Goal: Task Accomplishment & Management: Manage account settings

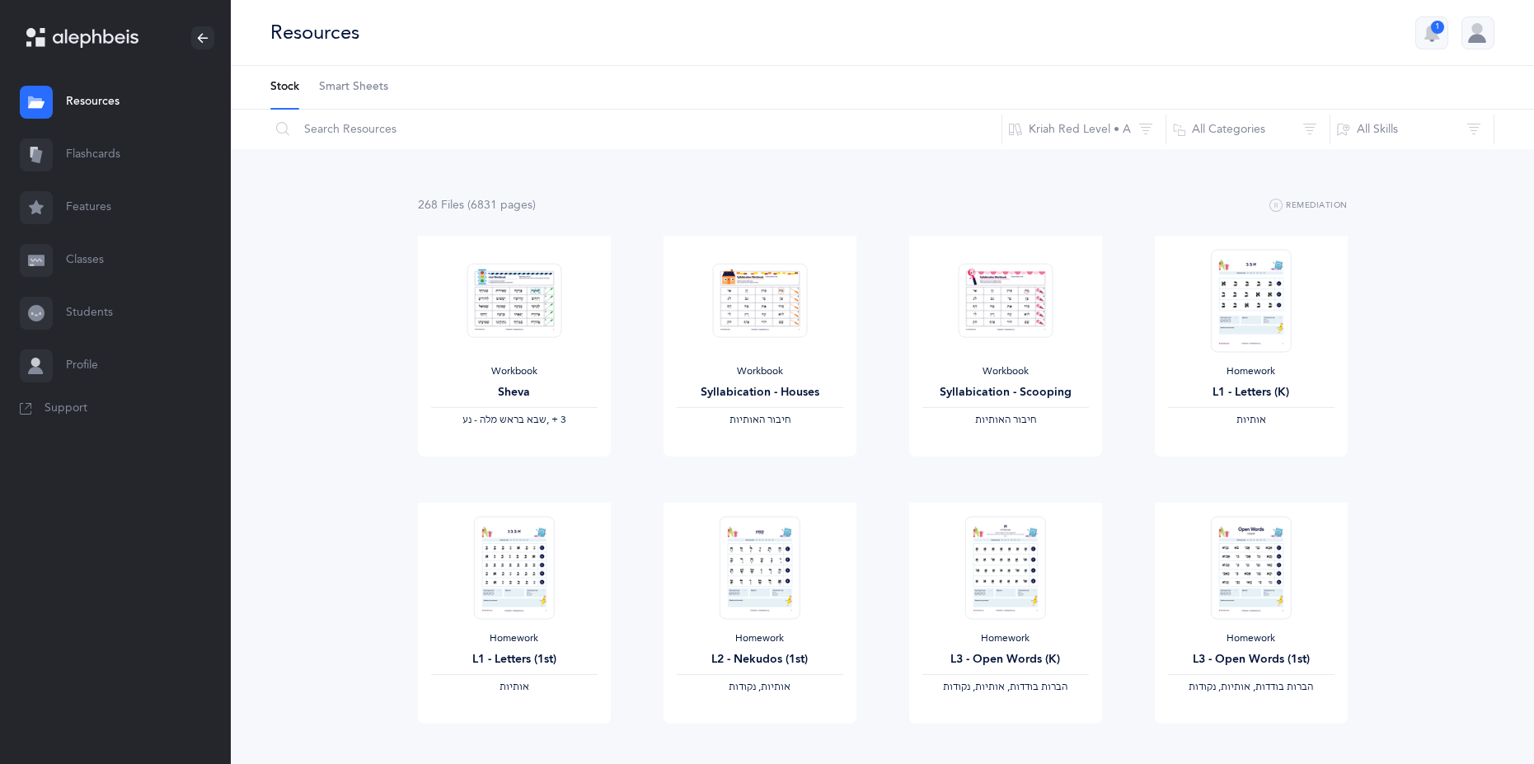
click at [119, 254] on link "Classes" at bounding box center [115, 260] width 231 height 53
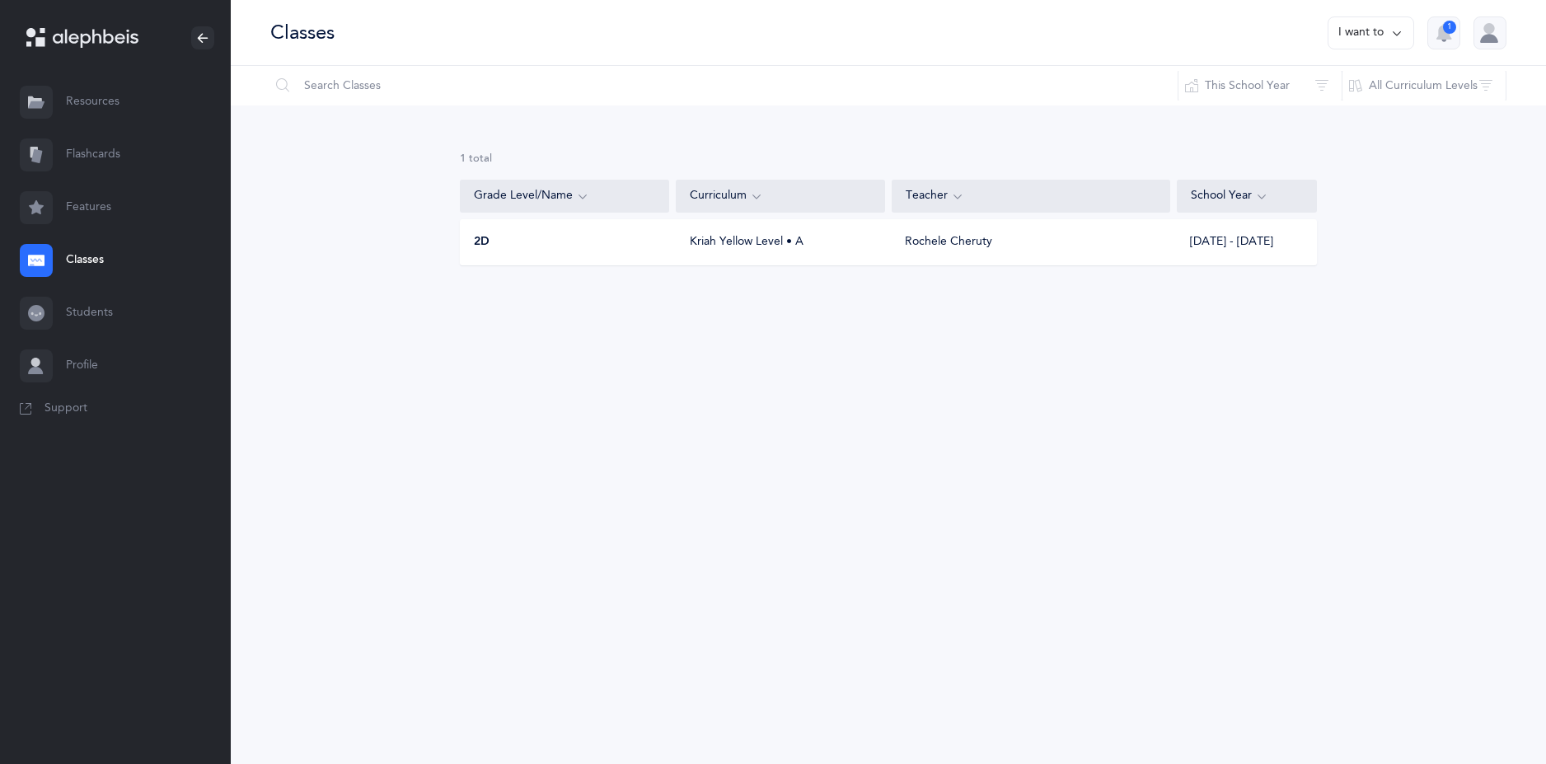
click at [593, 245] on div "2D" at bounding box center [565, 242] width 209 height 16
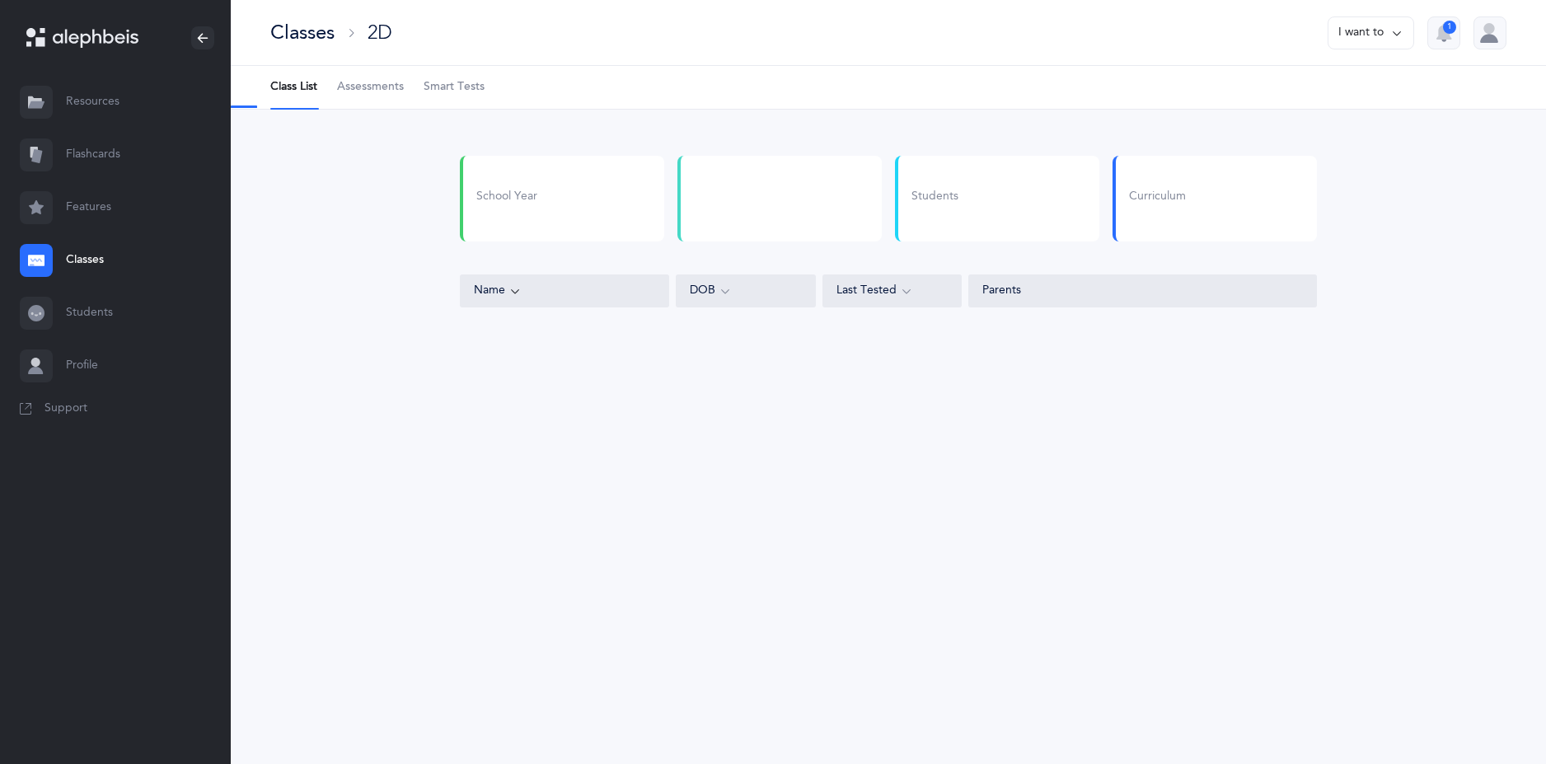
click at [593, 245] on div "School Year Students Curriculum" at bounding box center [888, 205] width 870 height 99
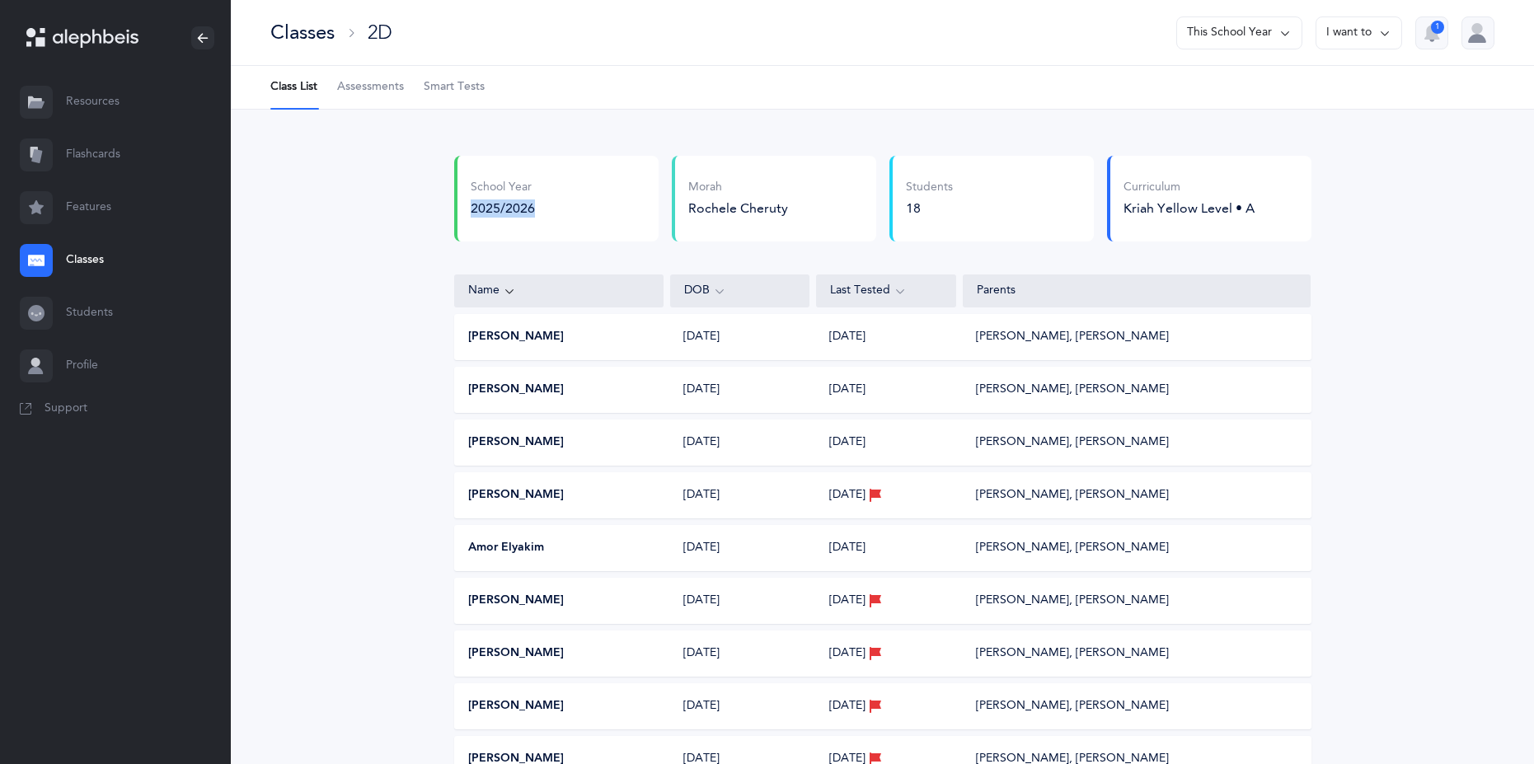
click at [373, 91] on span "Assessments" at bounding box center [370, 87] width 67 height 16
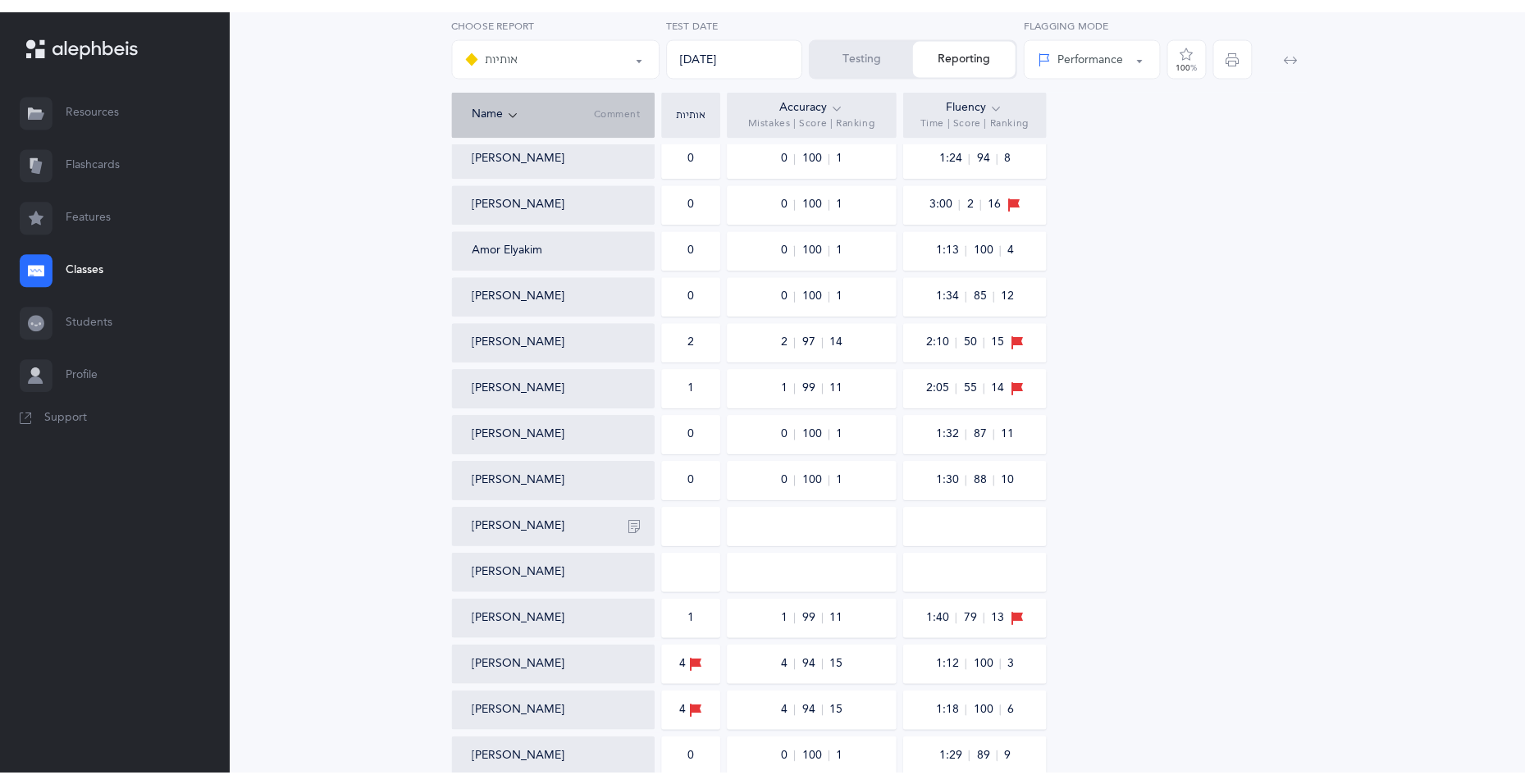
scroll to position [328, 0]
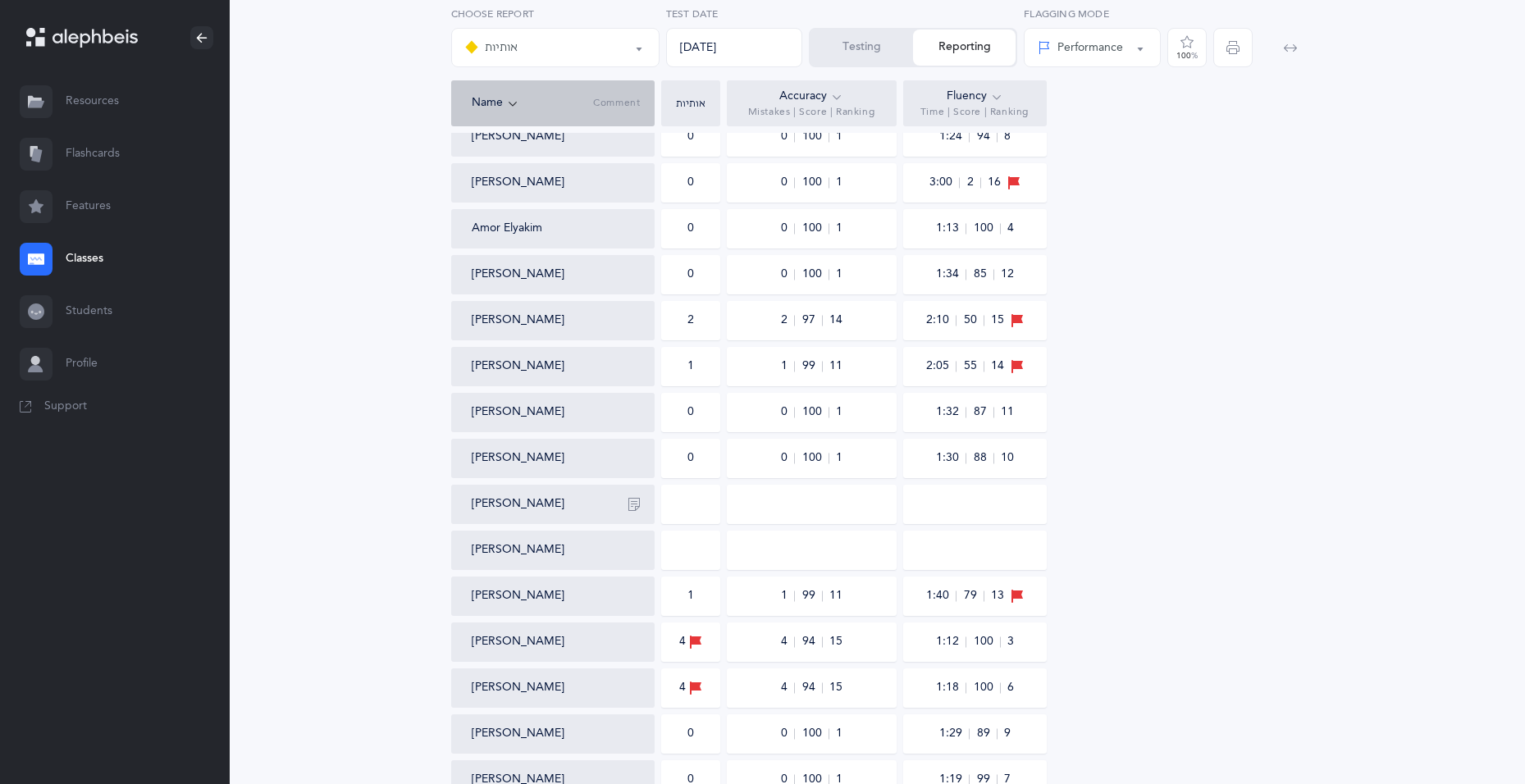
click at [851, 60] on button "Testing" at bounding box center [861, 48] width 103 height 36
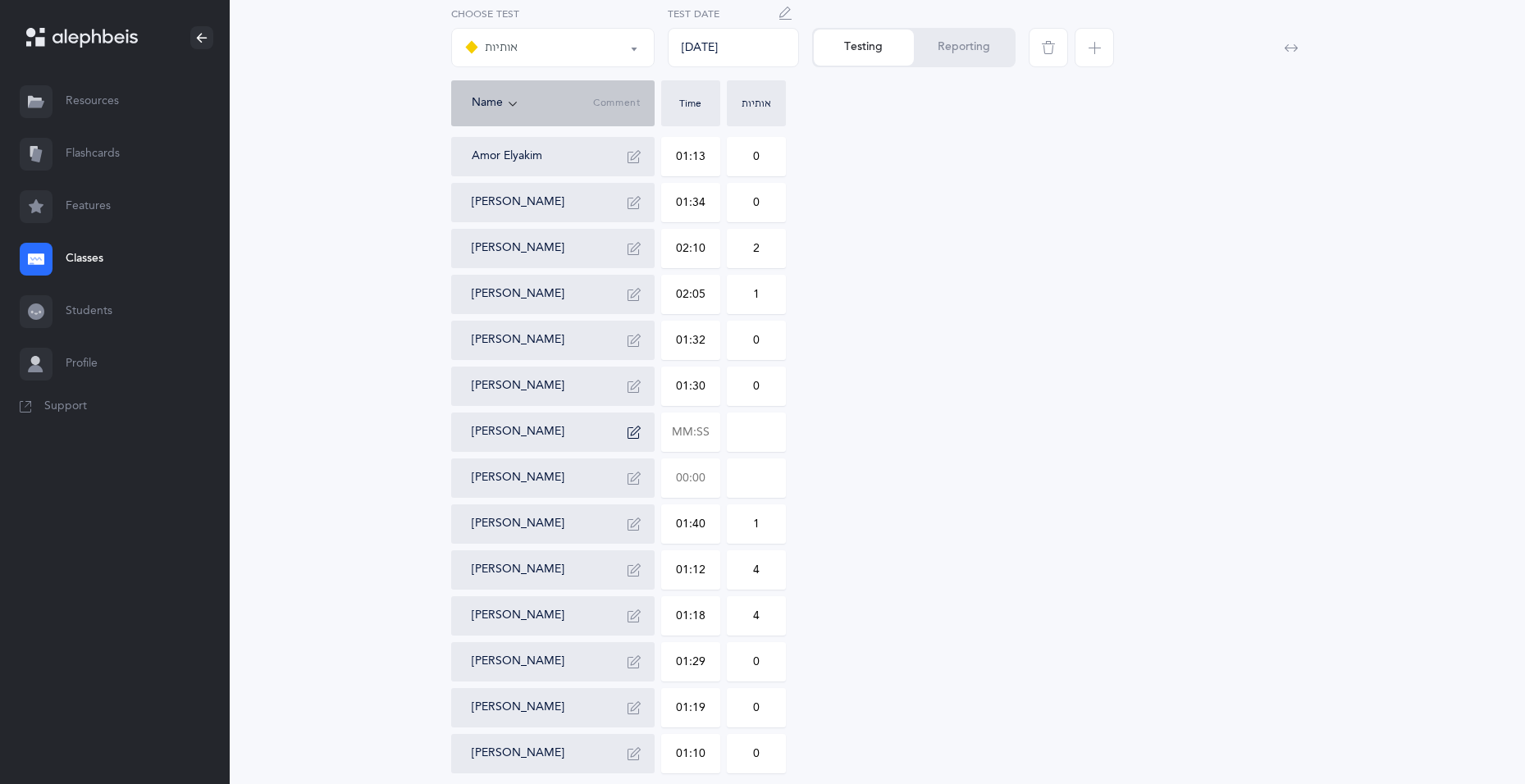
click at [682, 478] on input "text" at bounding box center [691, 479] width 58 height 38
type input "21:20"
type input "0"
click at [759, 479] on input "0" at bounding box center [757, 479] width 58 height 38
click at [689, 481] on input "21:20" at bounding box center [691, 479] width 58 height 38
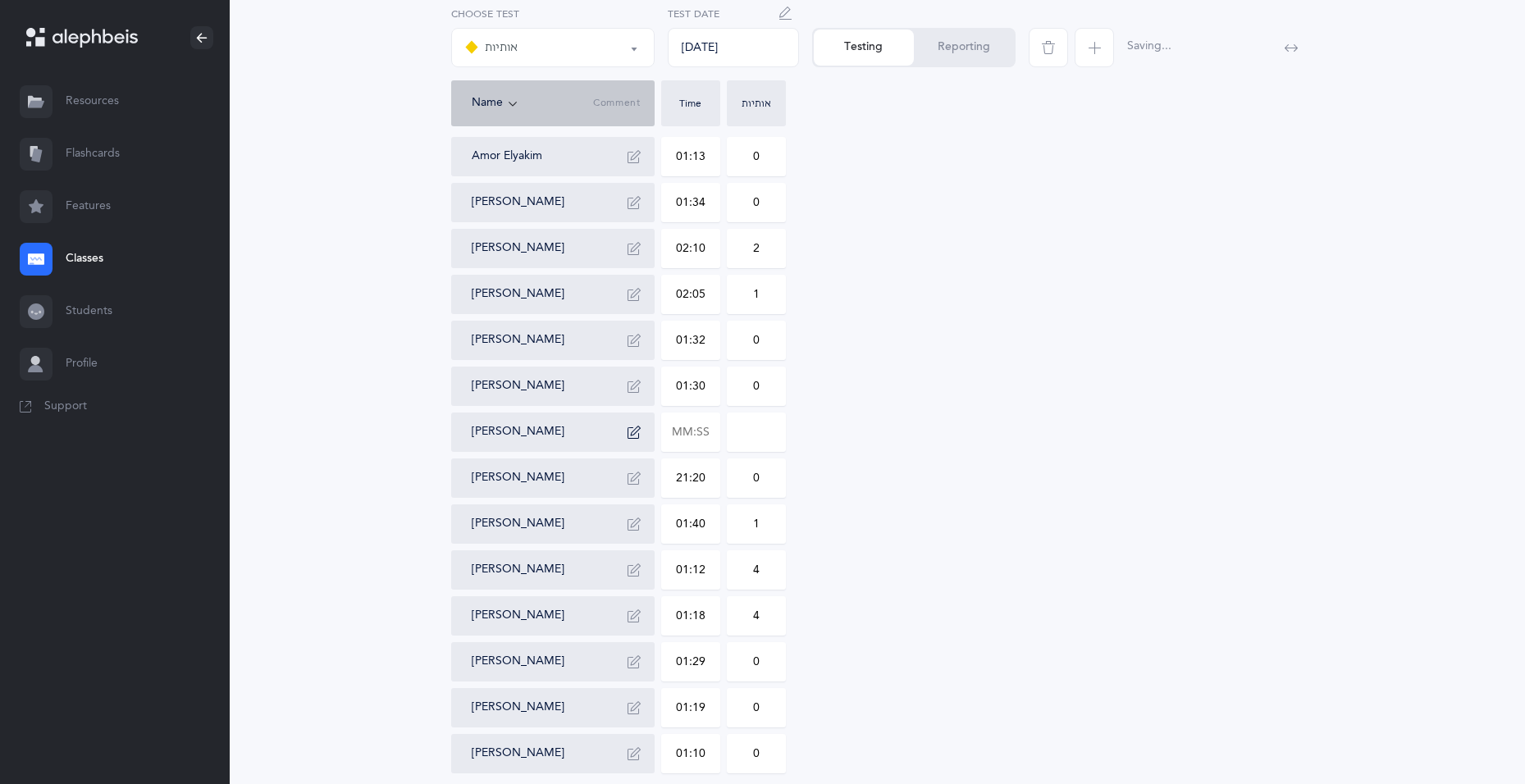
click at [689, 481] on input "21:20" at bounding box center [691, 479] width 58 height 38
type input "02:10"
click at [757, 483] on input "0" at bounding box center [757, 479] width 58 height 38
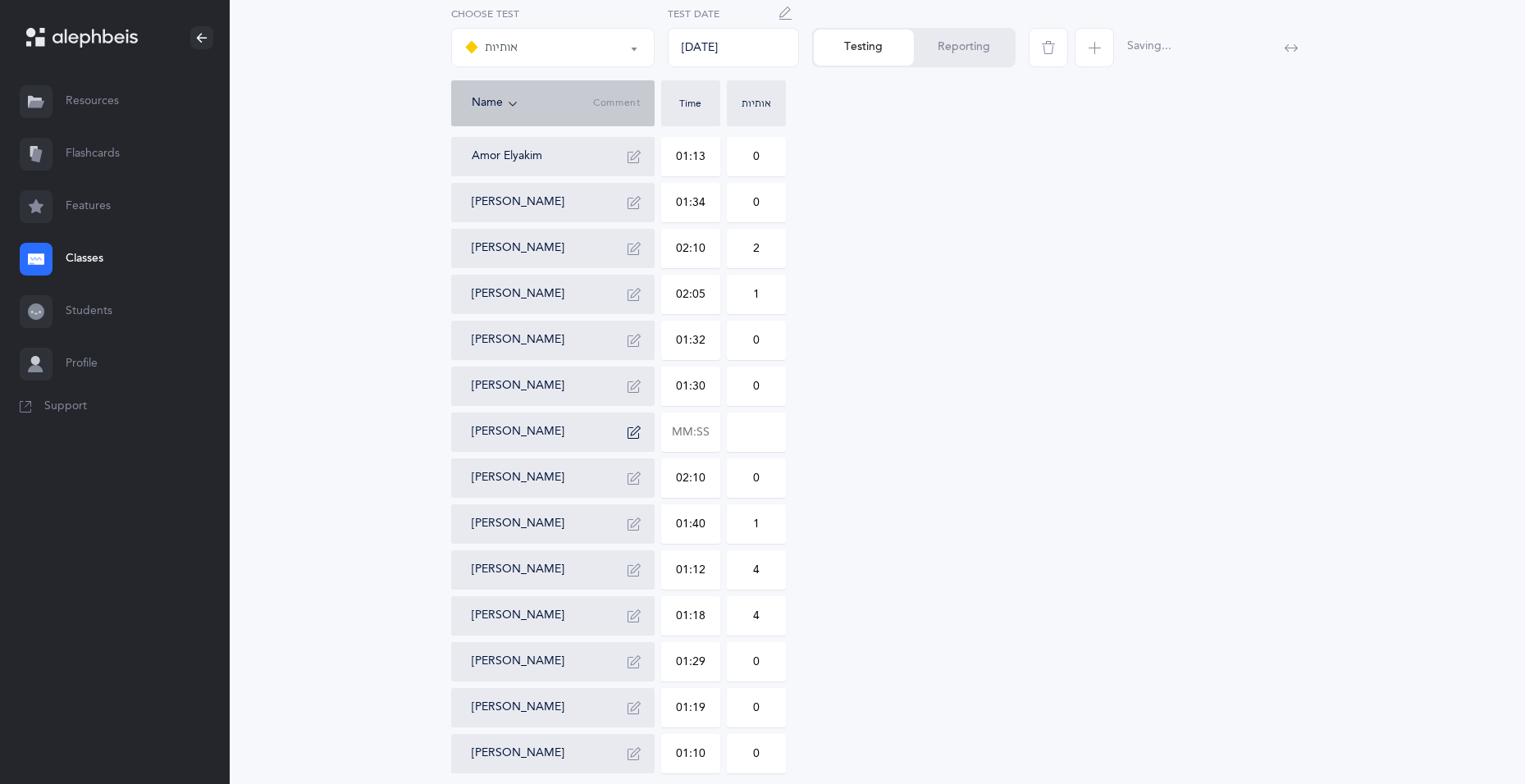
click at [757, 483] on input "0" at bounding box center [757, 479] width 58 height 38
type input "2"
click at [691, 437] on input "text" at bounding box center [691, 432] width 58 height 38
click at [691, 429] on input "text" at bounding box center [691, 432] width 58 height 38
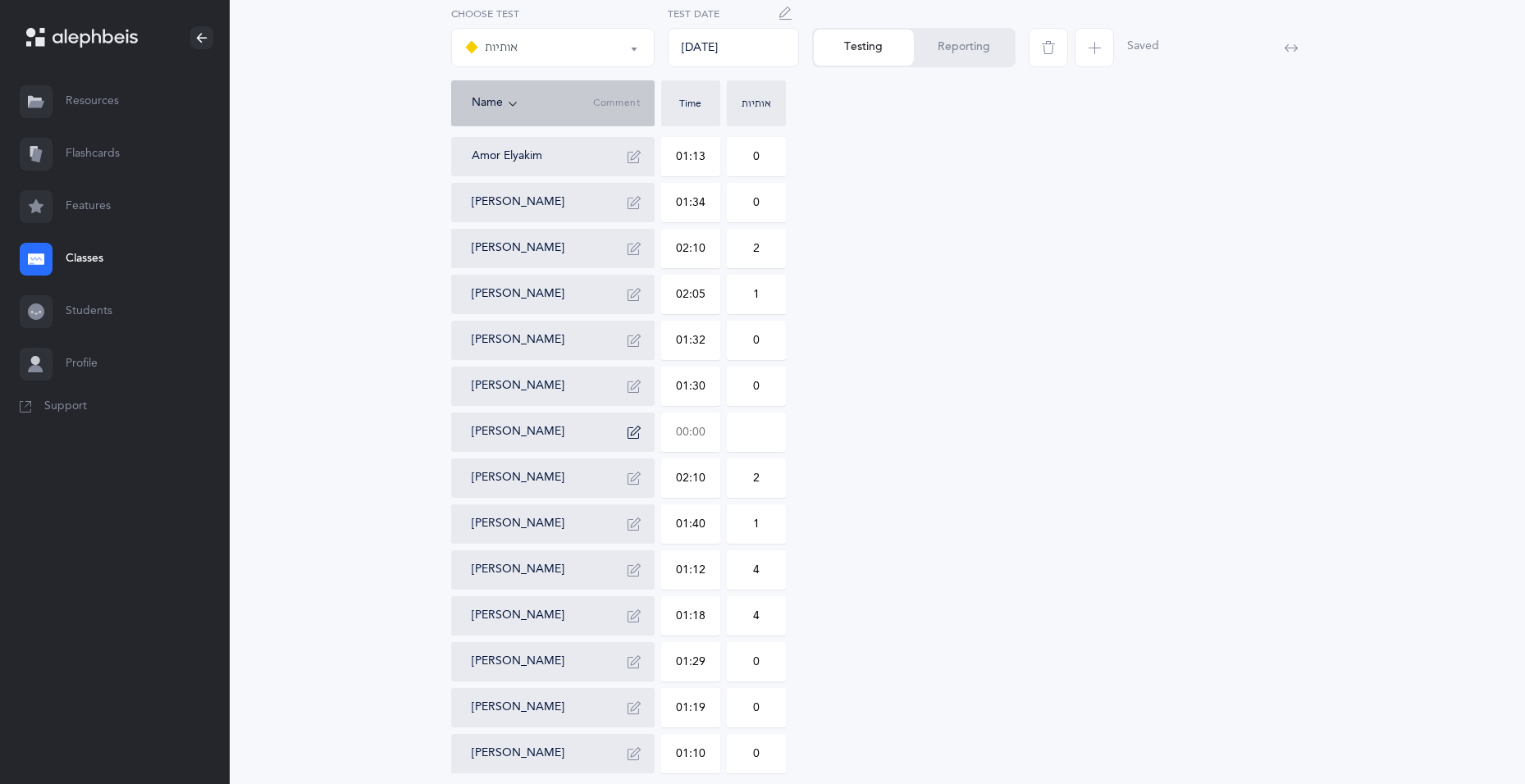
click at [691, 429] on input "text" at bounding box center [691, 432] width 58 height 38
click at [634, 437] on icon "button" at bounding box center [634, 432] width 13 height 13
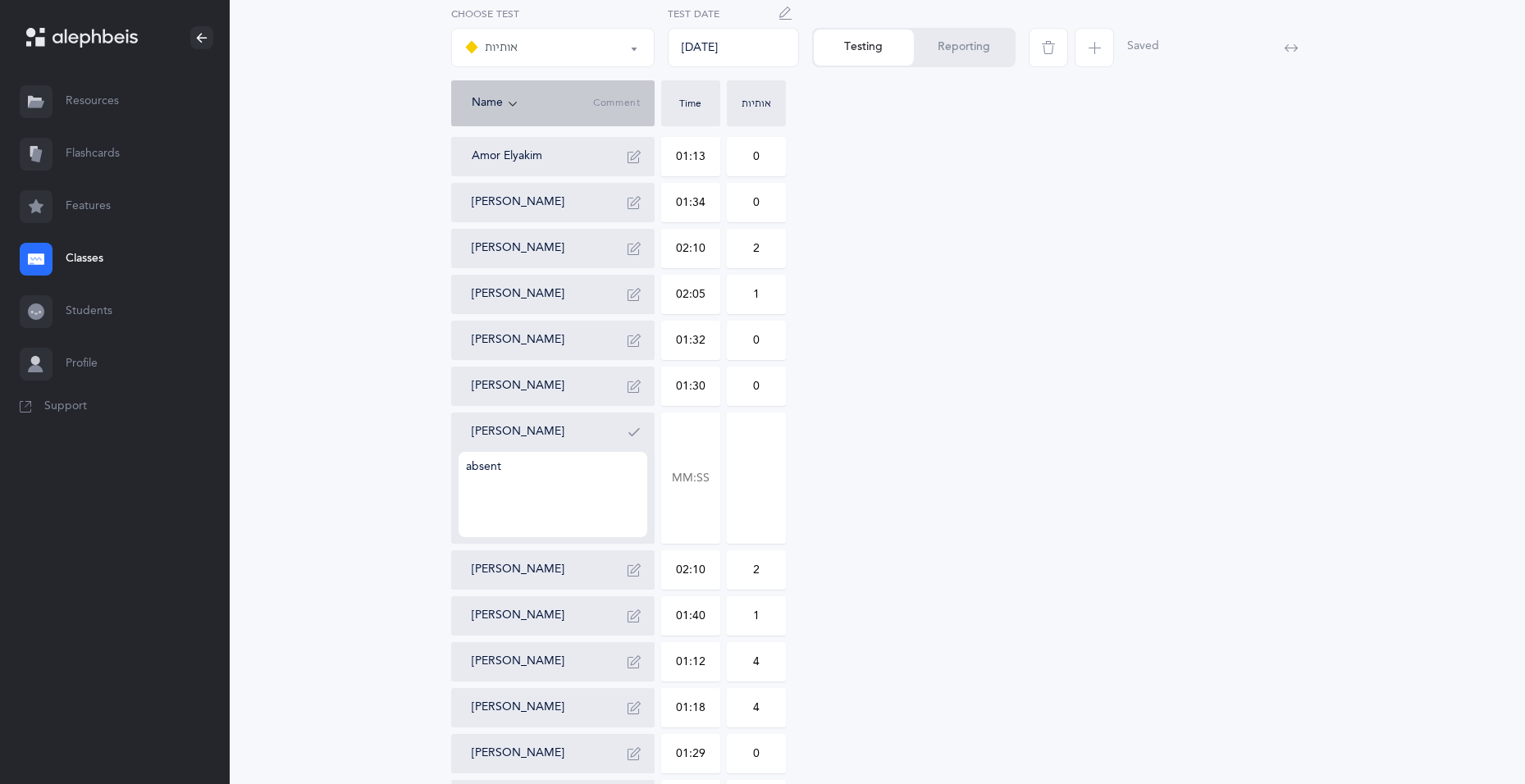
click at [510, 482] on textarea "absent" at bounding box center [553, 494] width 189 height 86
click at [635, 433] on icon "button" at bounding box center [634, 432] width 13 height 13
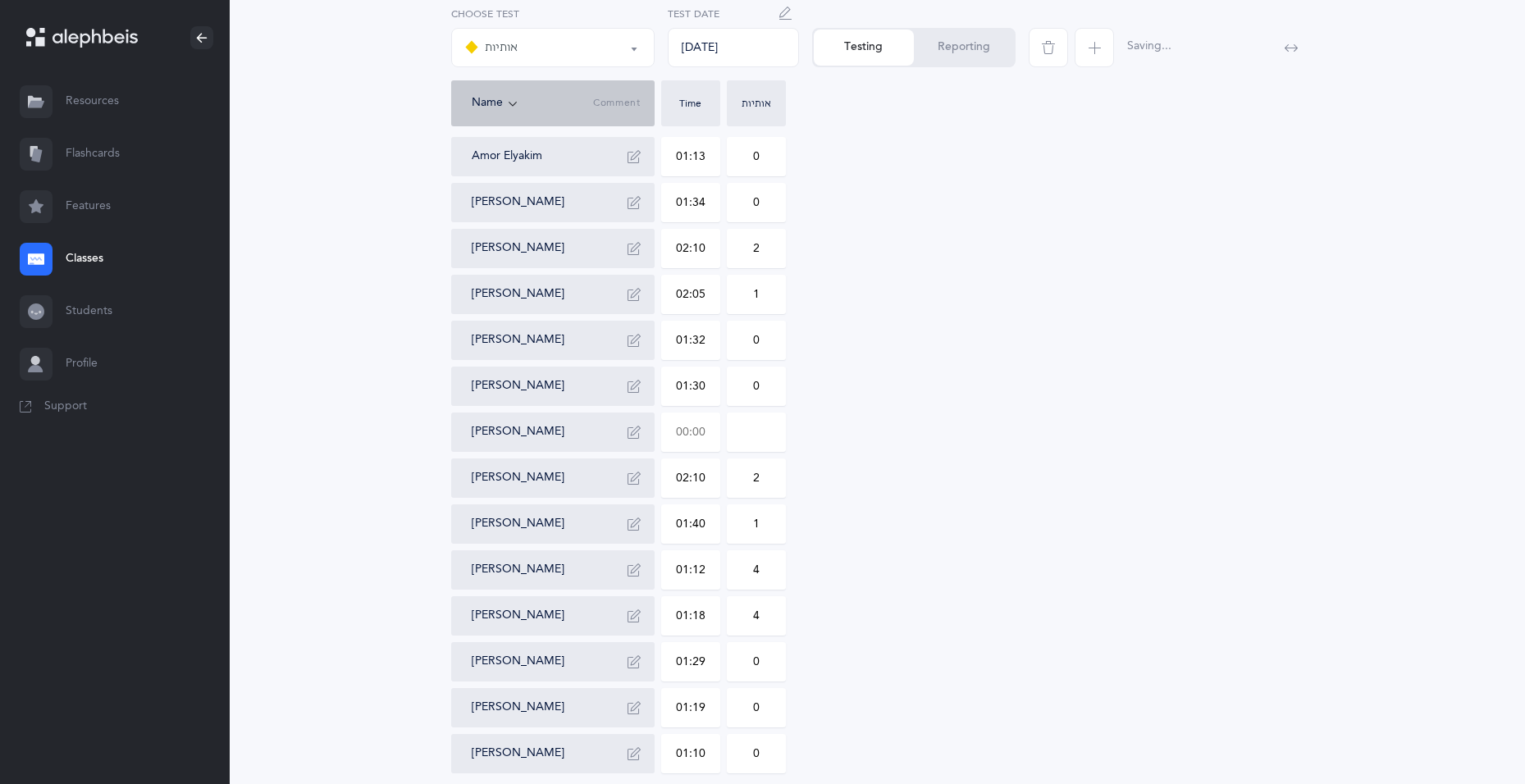
click at [703, 430] on input "text" at bounding box center [691, 432] width 58 height 38
type input "01:35"
click at [750, 423] on input "0" at bounding box center [757, 432] width 58 height 38
type input "1"
click at [867, 451] on div "[PERSON_NAME] 01:06 0 [PERSON_NAME] 01:13 1 [PERSON_NAME] 01:24 0 [PERSON_NAME]…" at bounding box center [877, 363] width 853 height 820
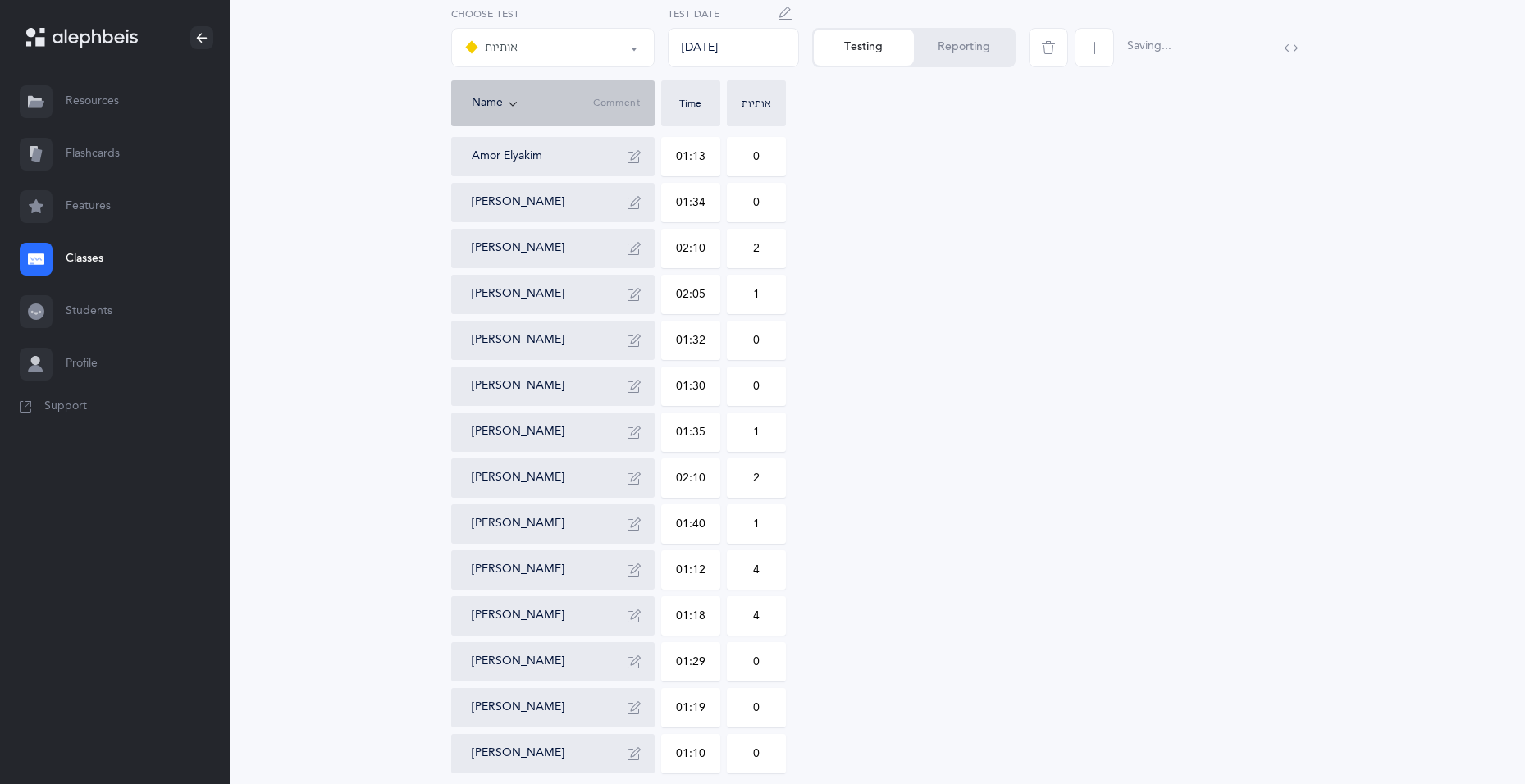
click at [975, 57] on button "Reporting" at bounding box center [964, 48] width 101 height 36
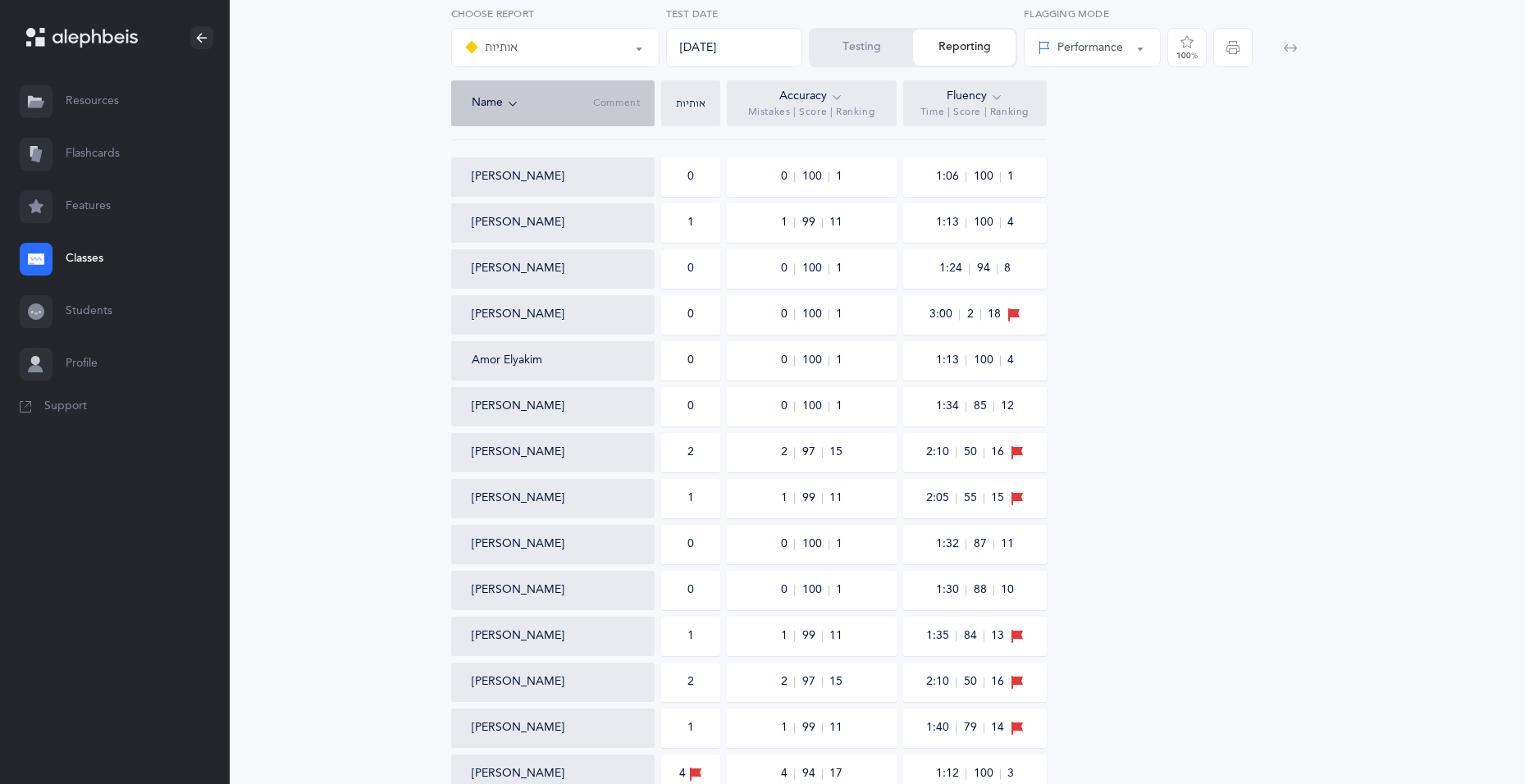
scroll to position [0, 0]
